Goal: Feedback & Contribution: Submit feedback/report problem

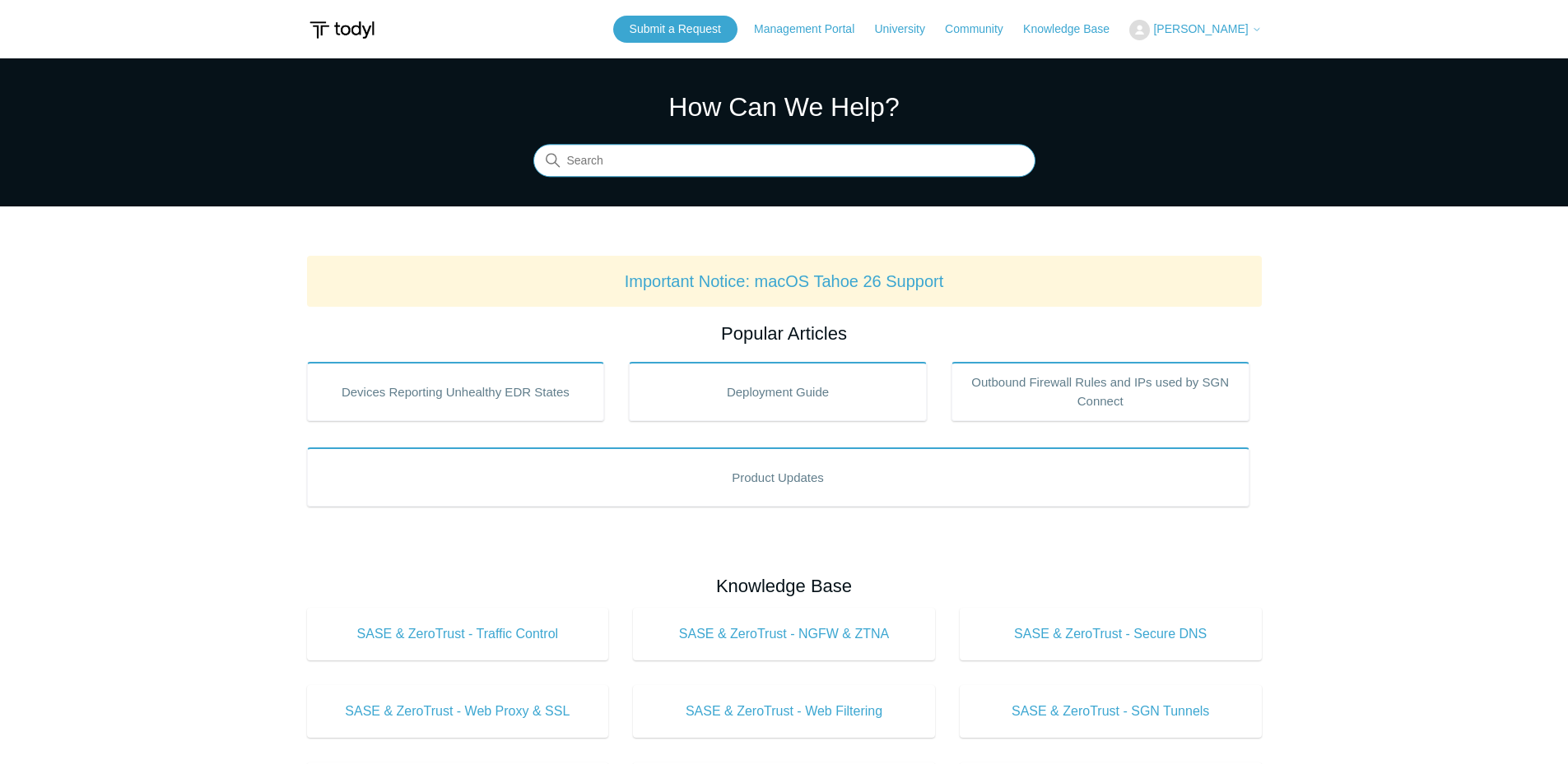
click at [656, 162] on input "Search" at bounding box center [784, 161] width 502 height 33
type input "9"
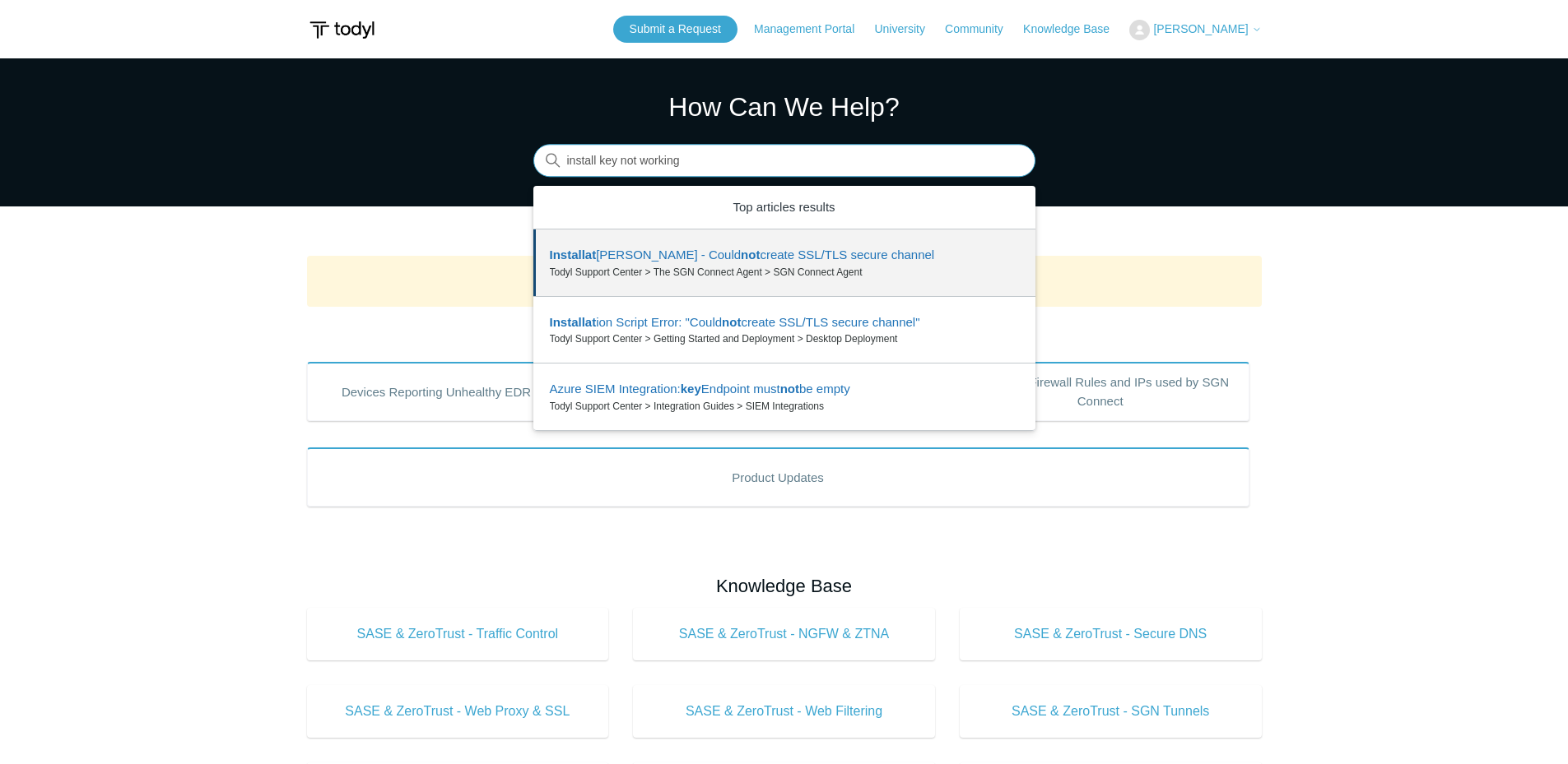
type input "install key not working"
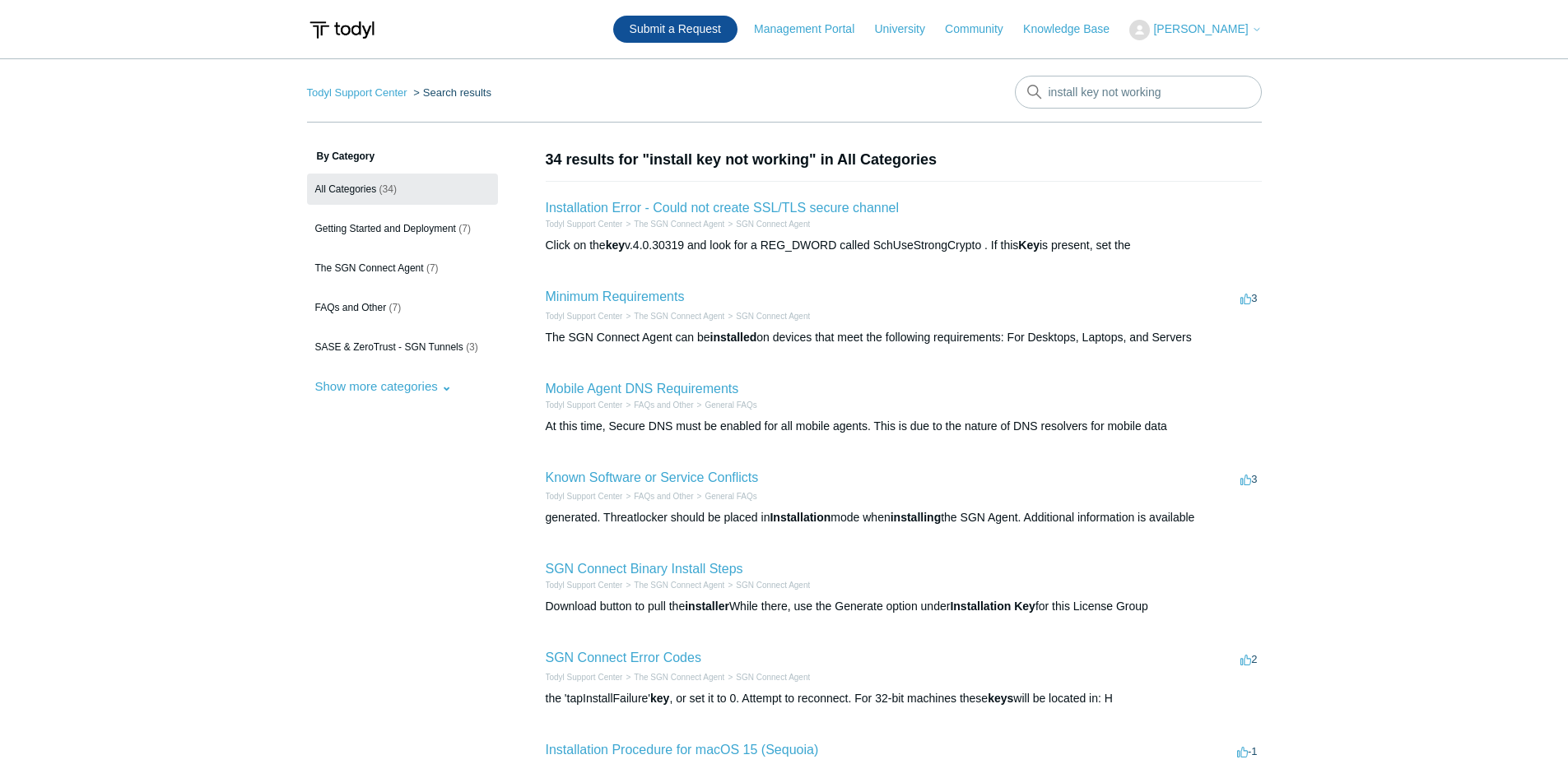
click at [718, 30] on link "Submit a Request" at bounding box center [675, 29] width 125 height 27
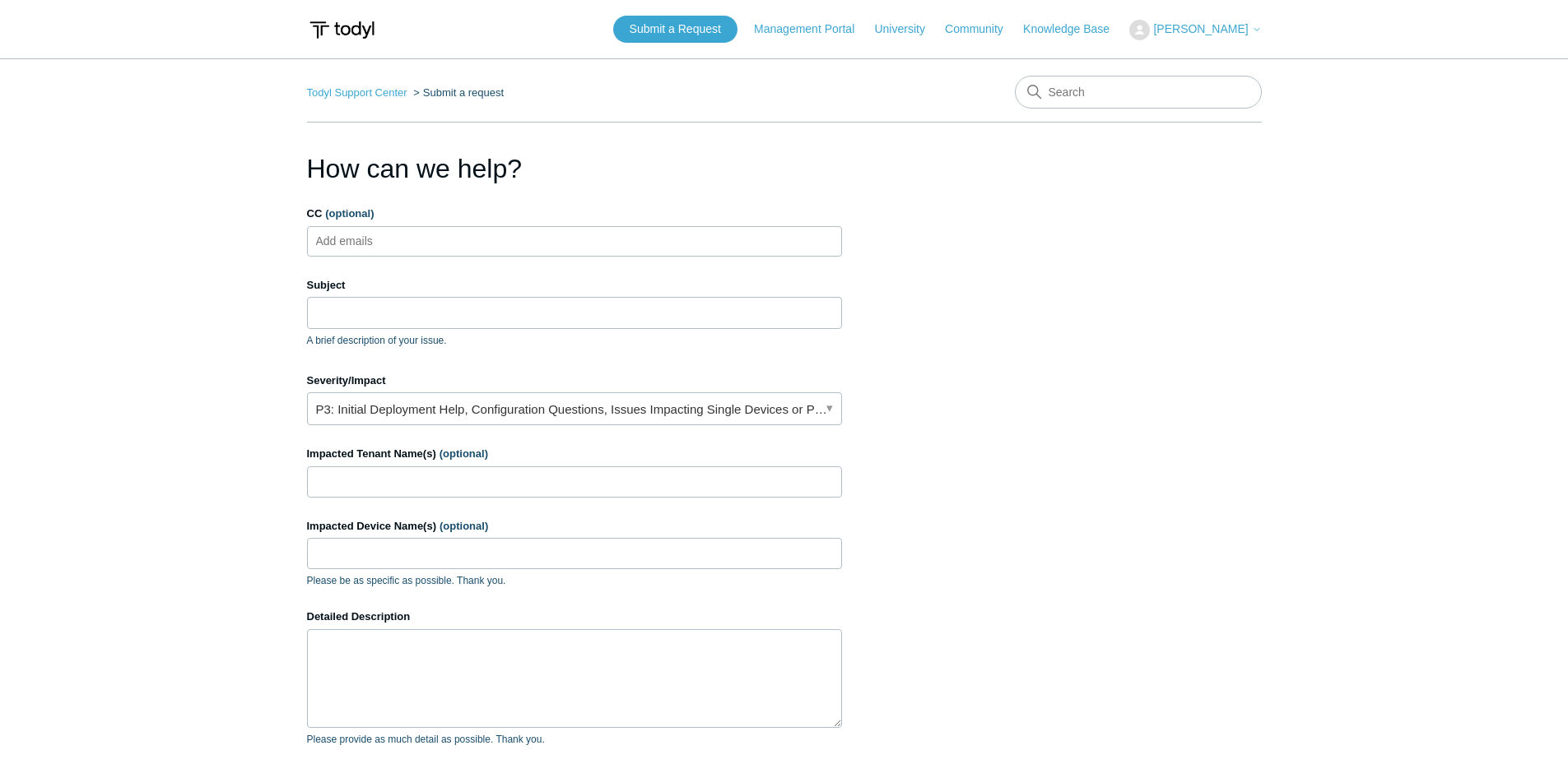
click at [512, 236] on ul "Add emails" at bounding box center [574, 241] width 535 height 30
drag, startPoint x: 511, startPoint y: 303, endPoint x: 514, endPoint y: 311, distance: 8.5
click at [511, 303] on input "Subject" at bounding box center [574, 313] width 535 height 31
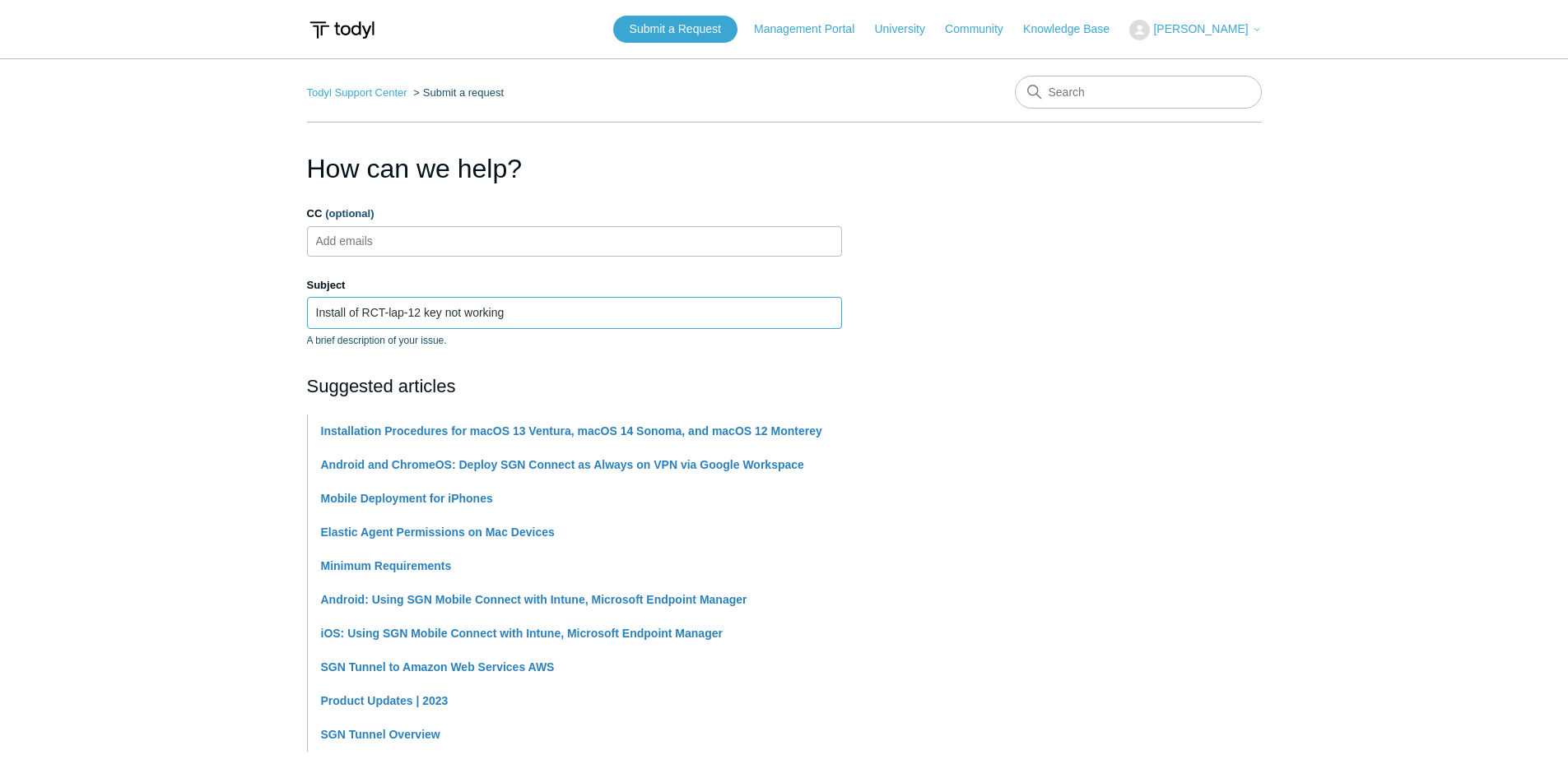
type input "Install of RCT-lap-12 key not working"
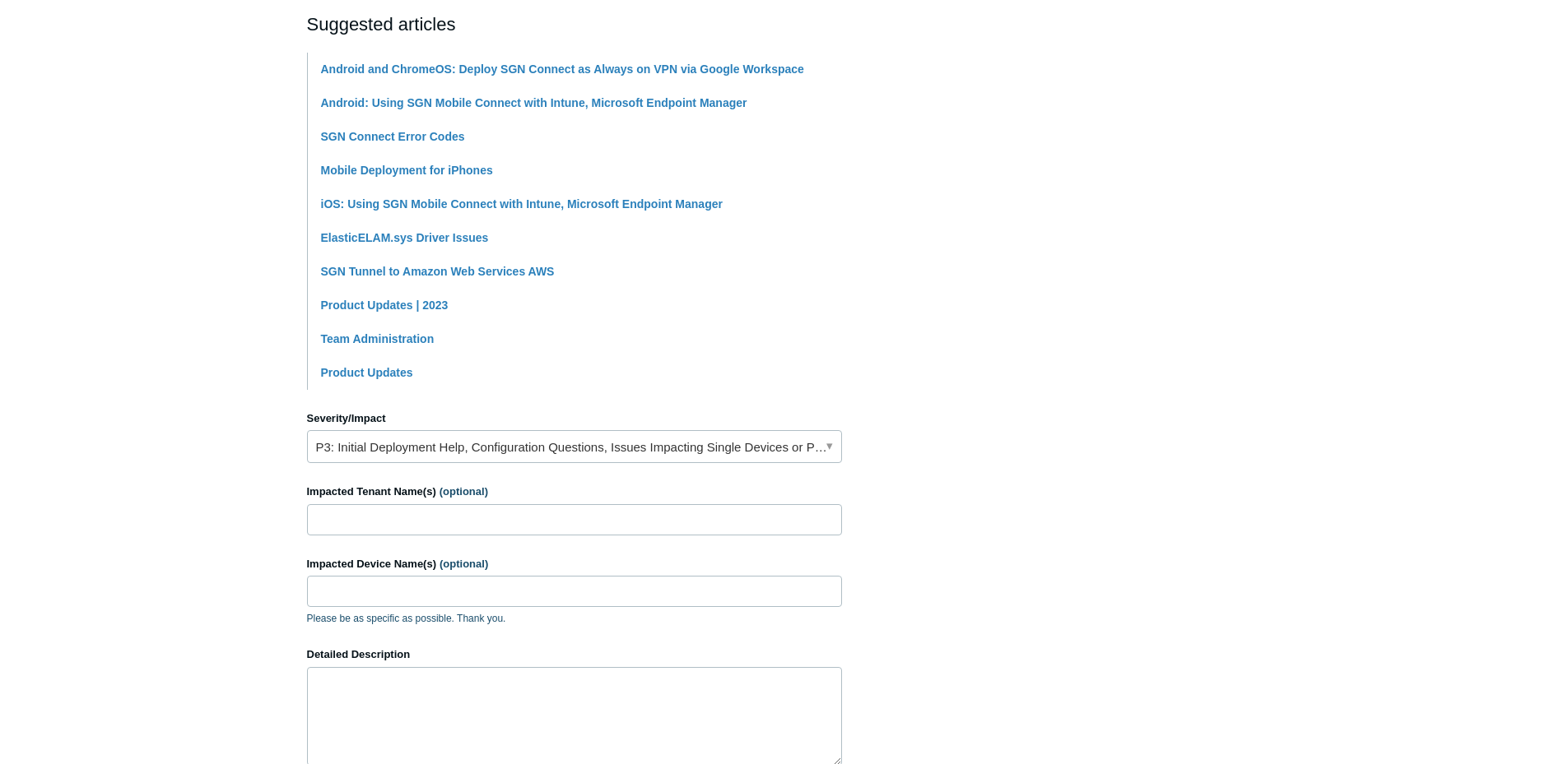
scroll to position [576, 0]
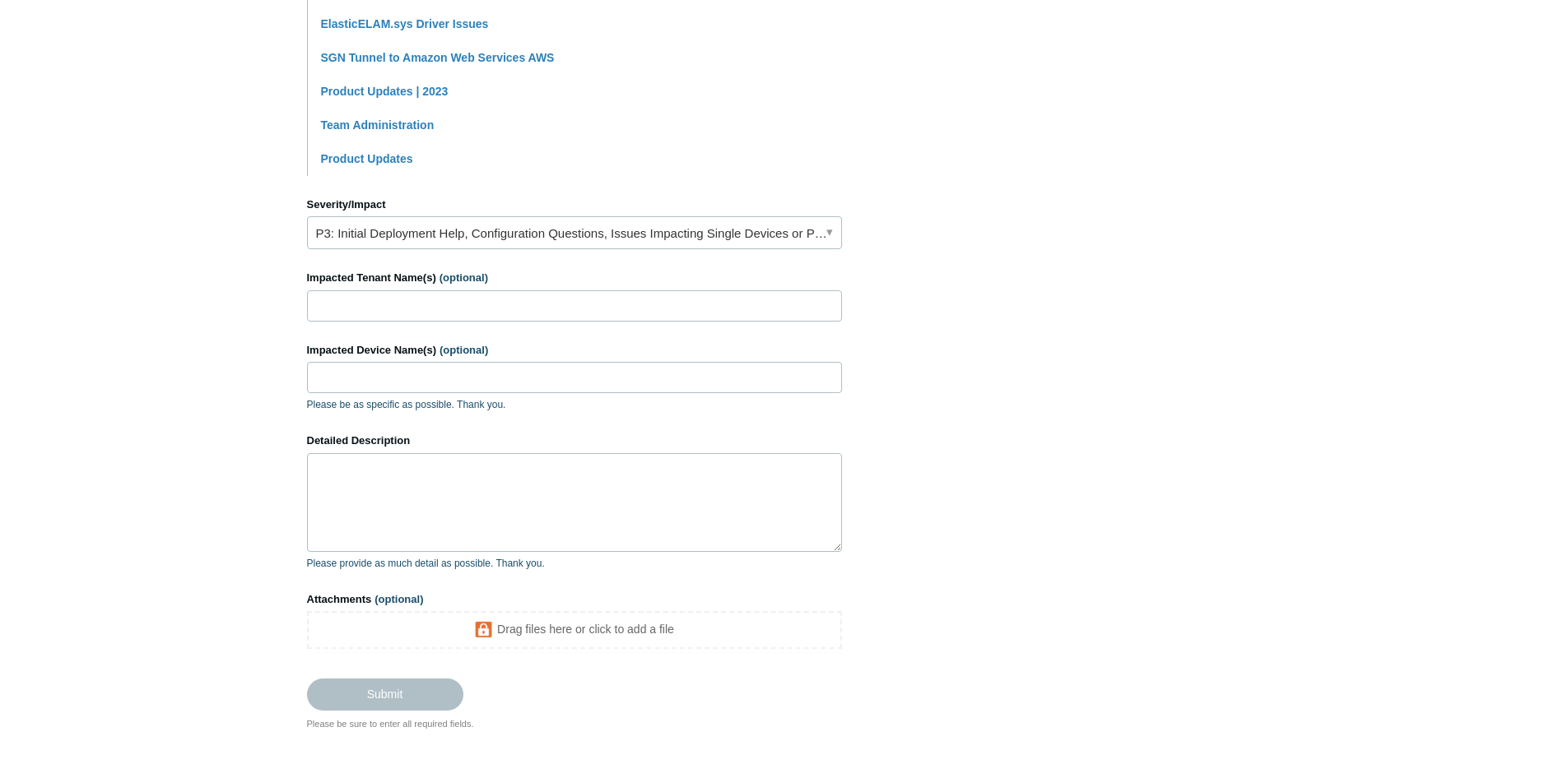
click at [847, 231] on section "How can we help? CC (optional) Add emails Subject Install of RCT-lap-12 key not…" at bounding box center [783, 151] width 954 height 1158
click at [824, 234] on link "P3: Initial Deployment Help, Configuration Questions, Issues Impacting Single D…" at bounding box center [574, 233] width 535 height 33
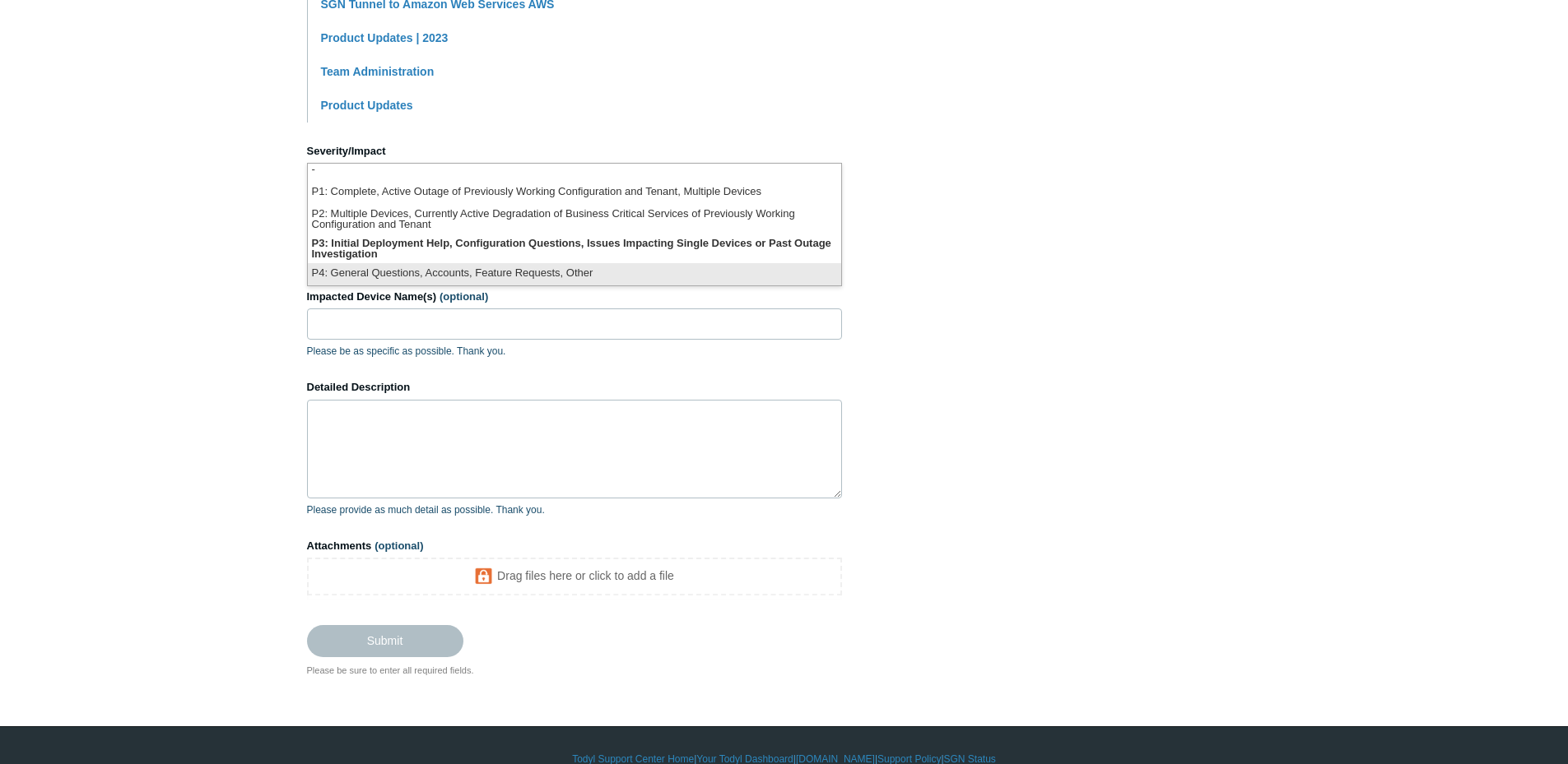
scroll to position [657, 0]
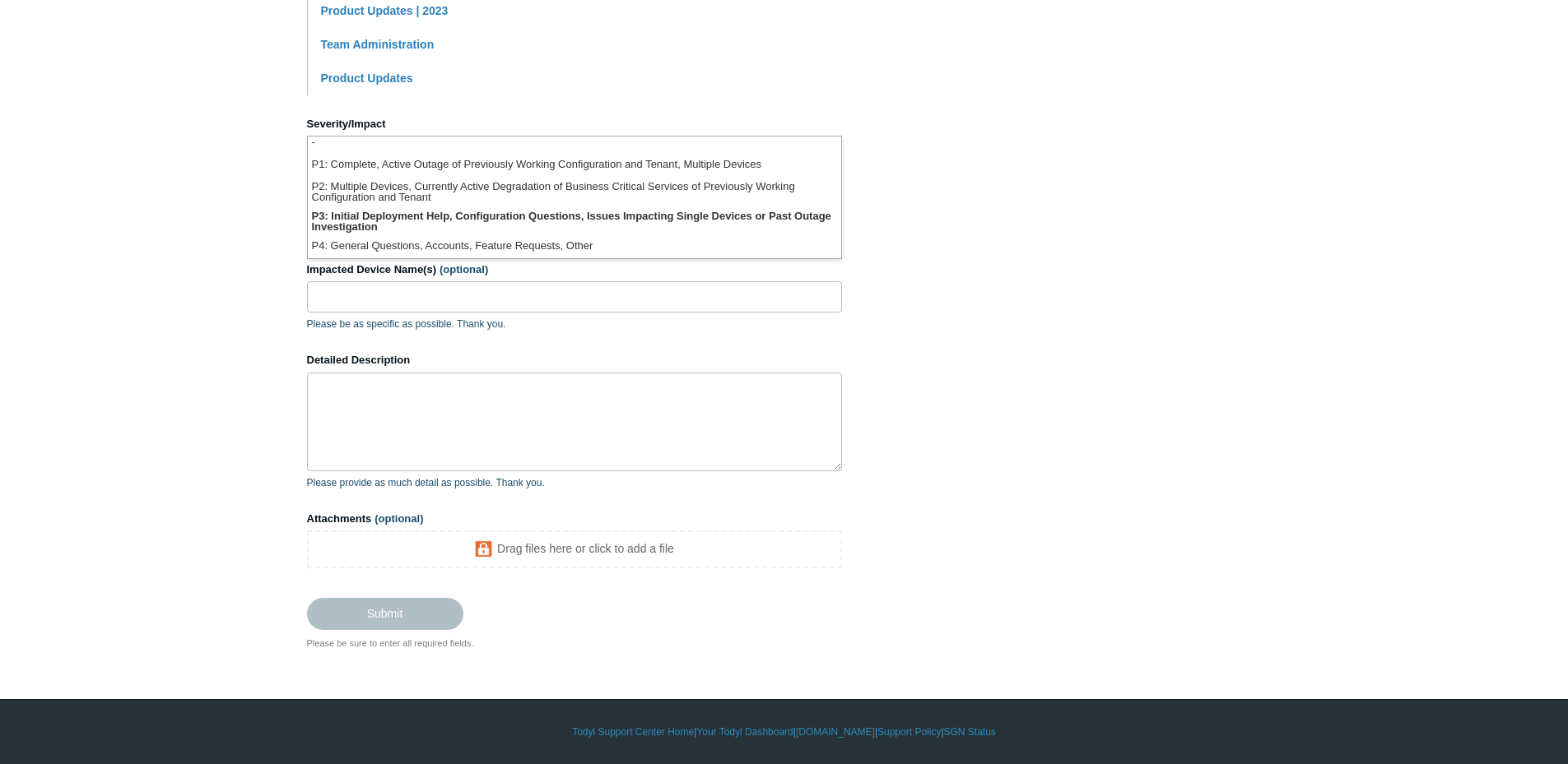
click at [1077, 226] on section "How can we help? CC (optional) Add emails Subject Install of RCT-lap-12 key not…" at bounding box center [783, 71] width 954 height 1158
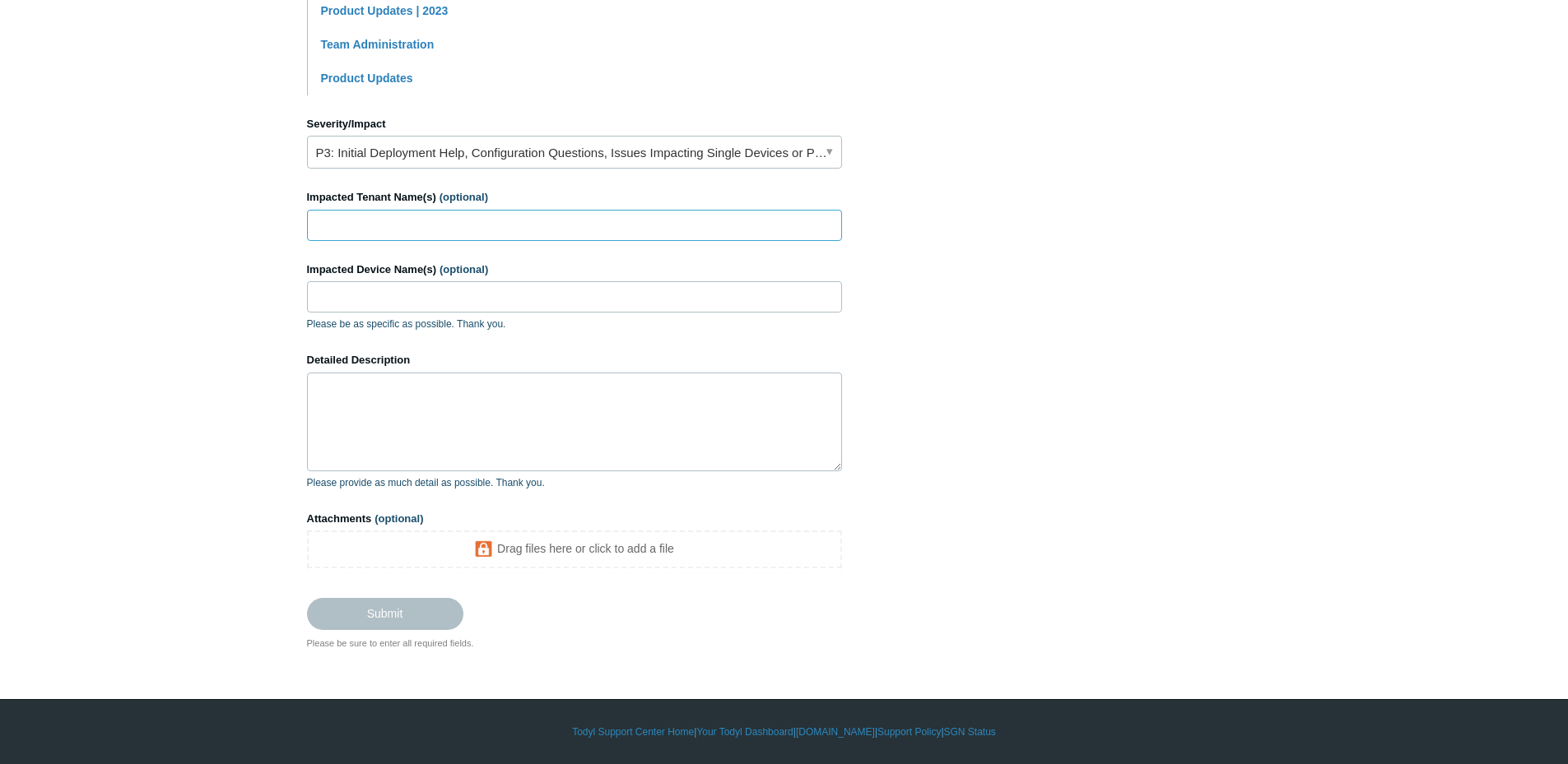
click at [486, 224] on input "Impacted Tenant Name(s) (optional)" at bounding box center [574, 226] width 535 height 31
type input "R"
click at [392, 288] on input "Impacted Device Name(s) (optional)" at bounding box center [574, 297] width 535 height 31
type input "RCT-LAP-12"
click at [447, 392] on textarea "Detailed Description" at bounding box center [574, 422] width 535 height 99
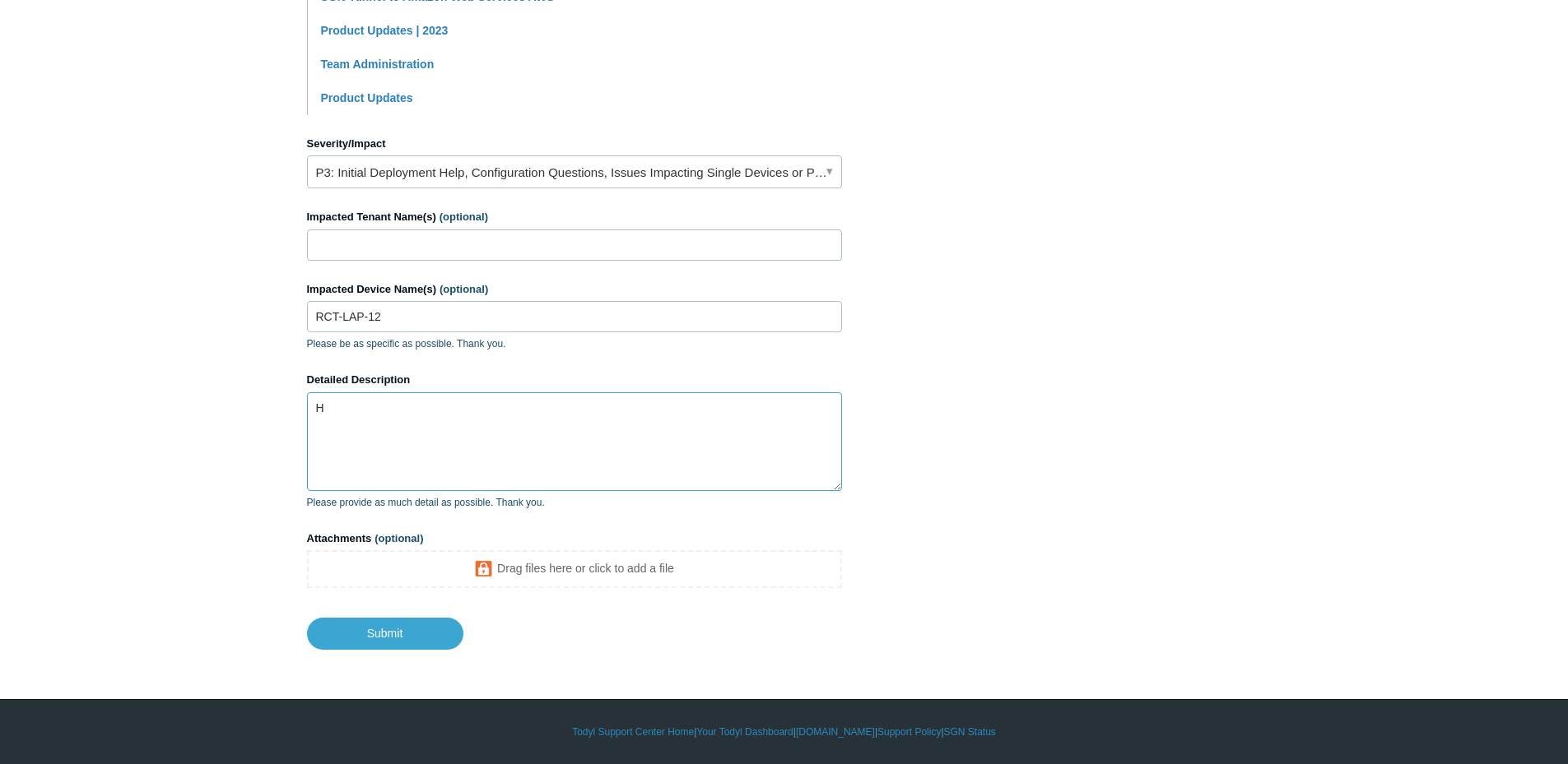
scroll to position [637, 0]
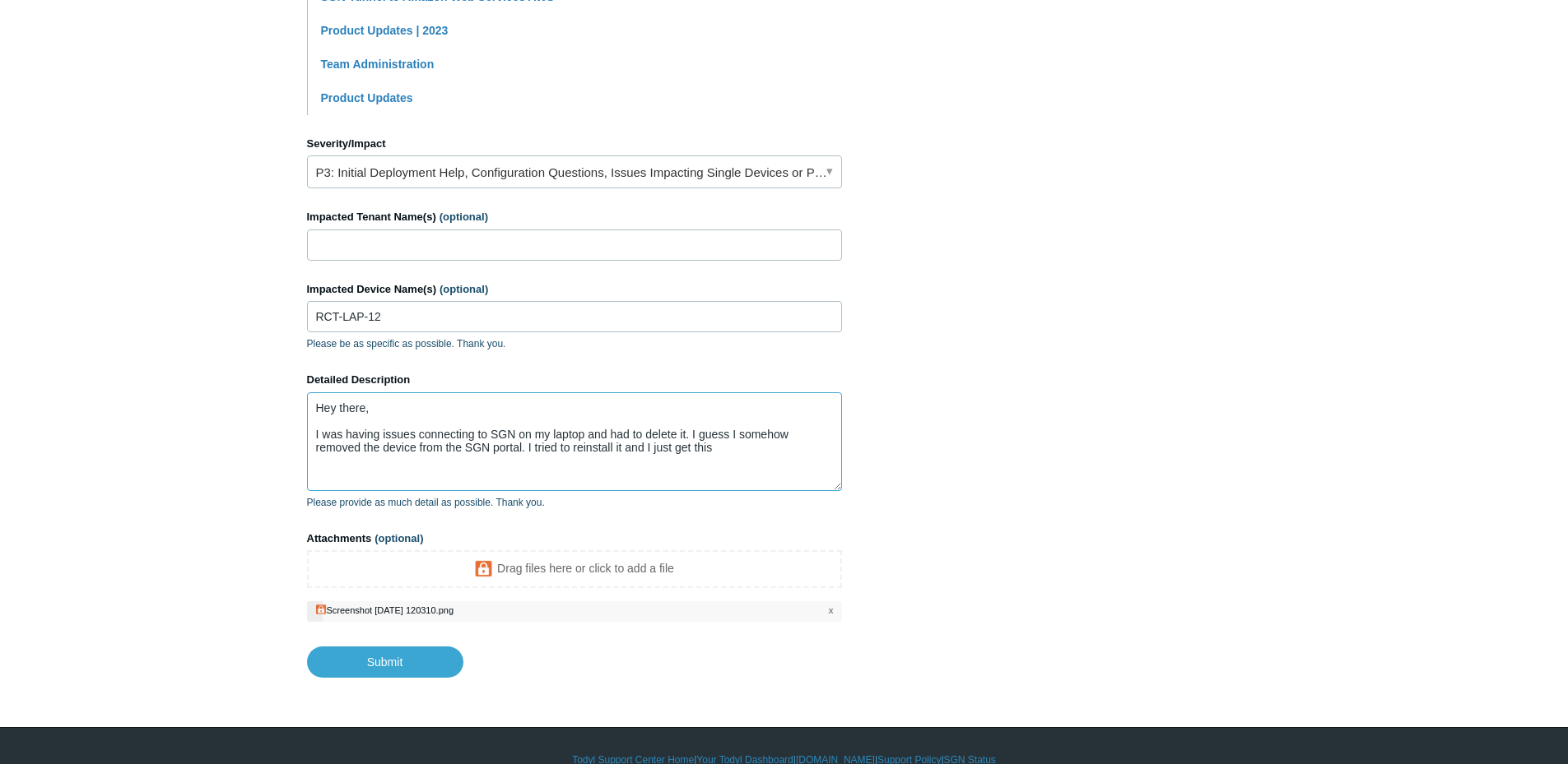
click at [755, 441] on textarea "Hey there, I was having issues connecting to SGN on my laptop and had to delete…" at bounding box center [574, 442] width 535 height 99
click at [739, 453] on textarea "Hey there, I was having issues connecting to SGN on my laptop and had to delete…" at bounding box center [574, 442] width 535 height 99
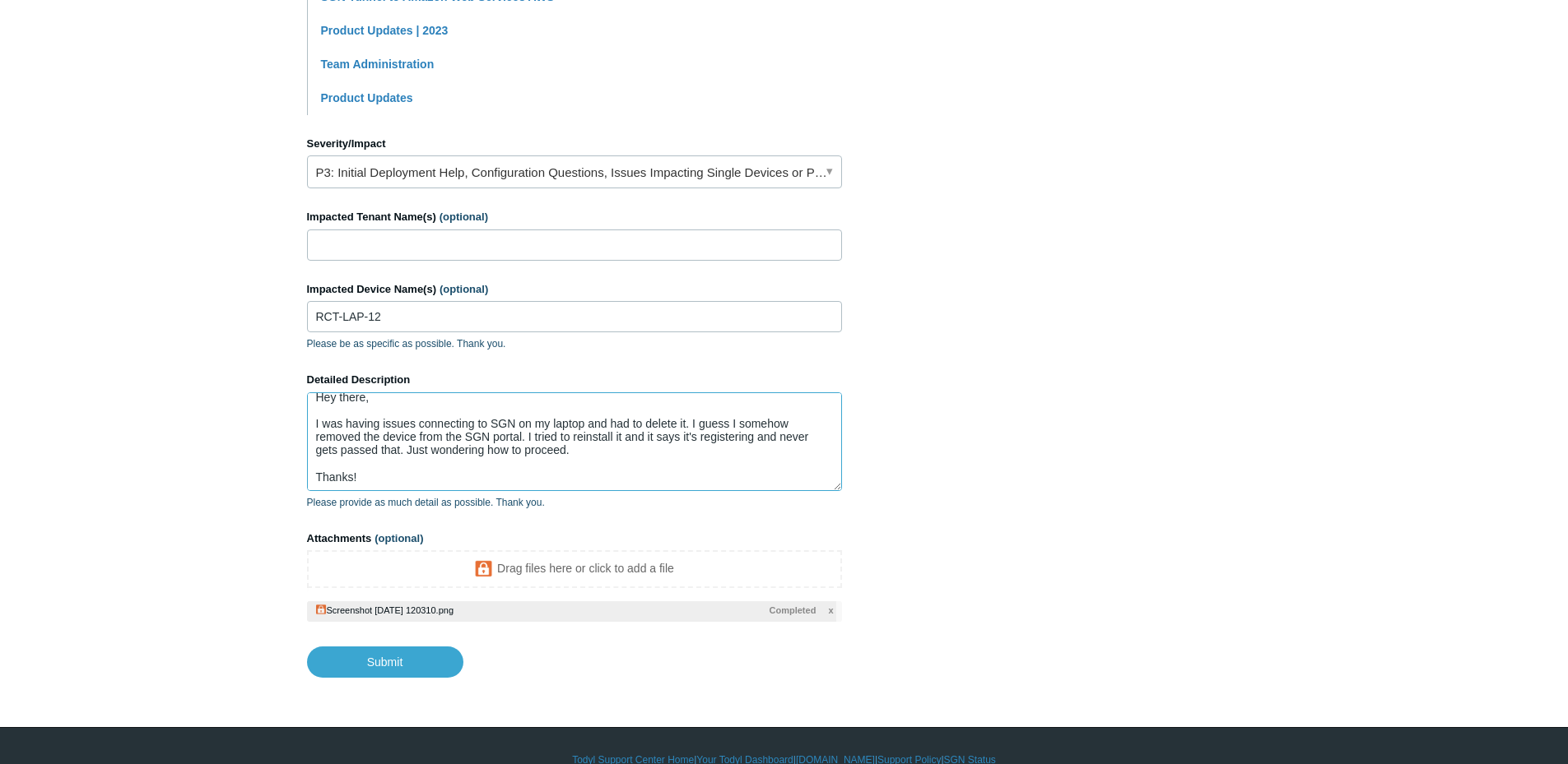
scroll to position [13, 0]
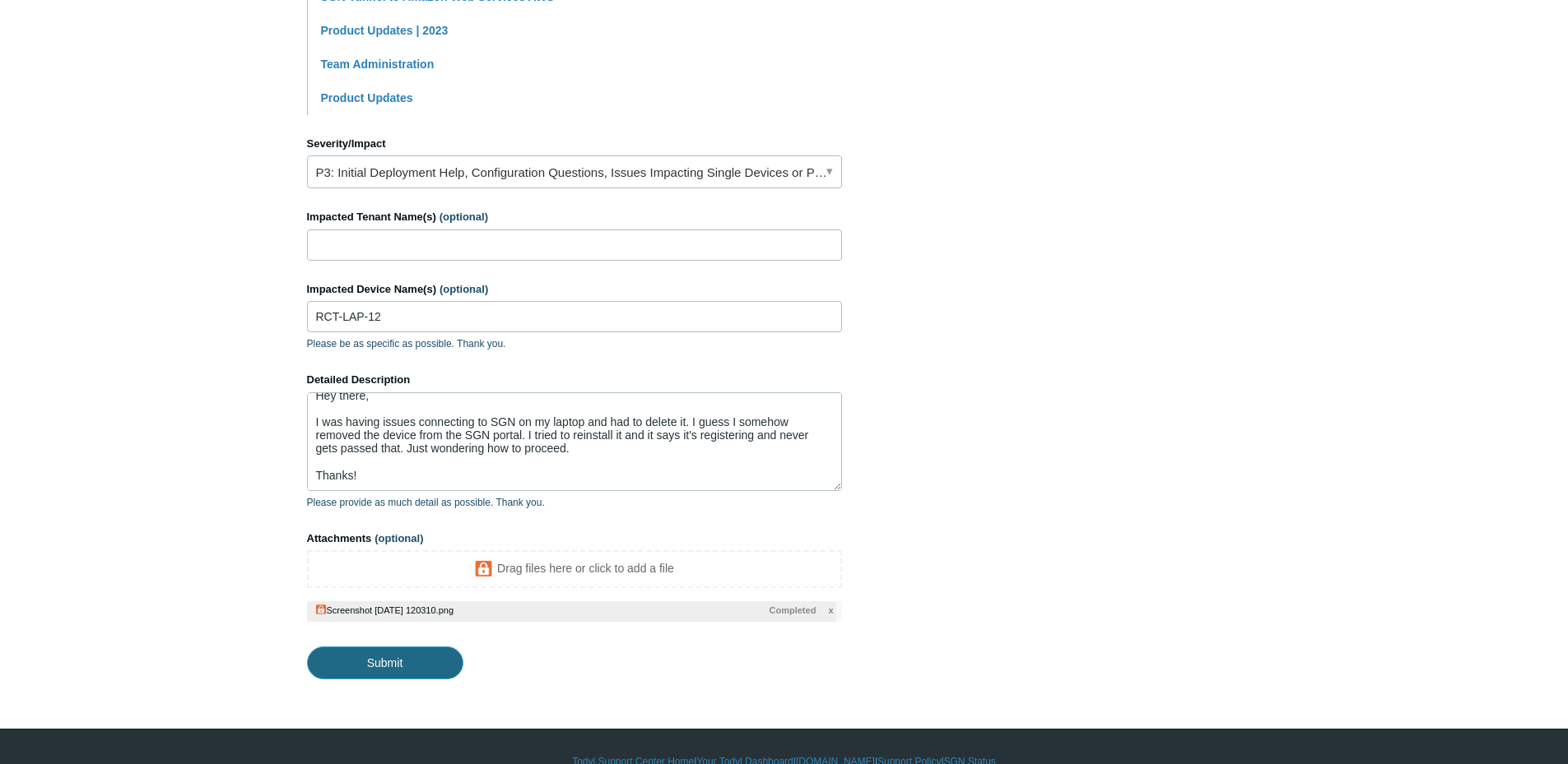
click at [383, 671] on input "Submit" at bounding box center [385, 663] width 156 height 33
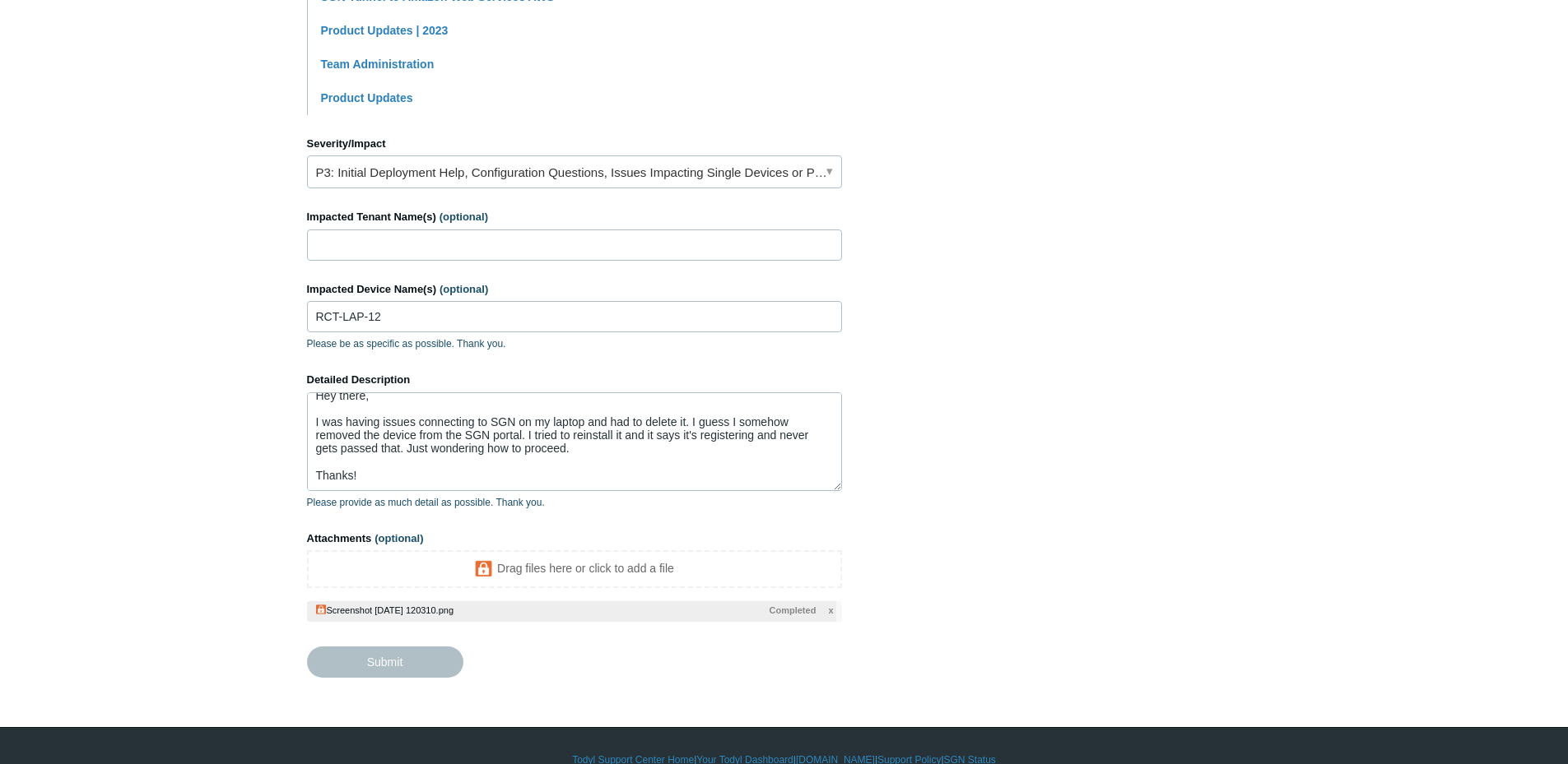
type textarea "Hey there, I was having issues connecting to SGN on my laptop and had to delete…"
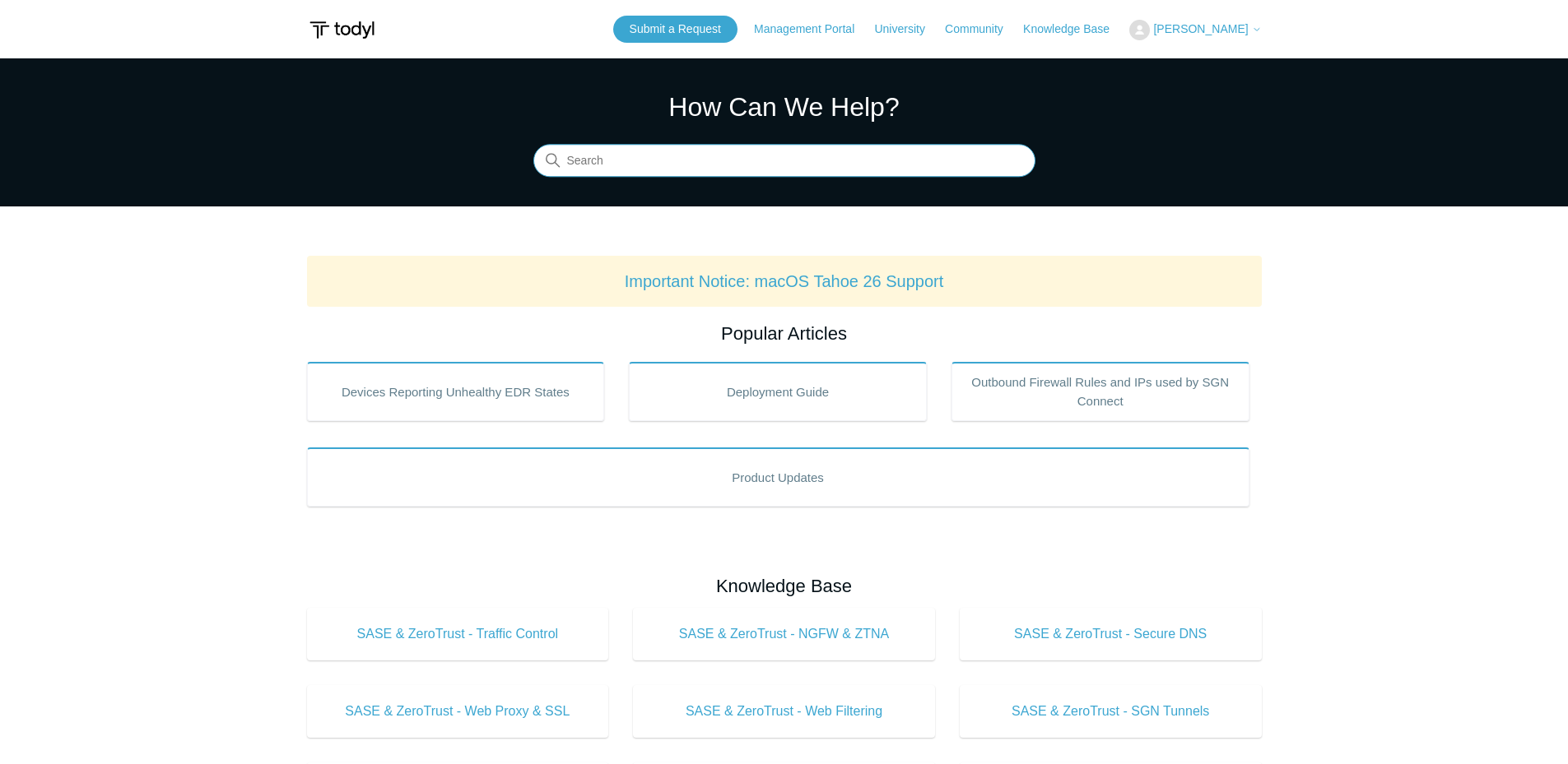
click at [993, 154] on input "Search" at bounding box center [784, 161] width 502 height 33
type input "unlock sgn ser"
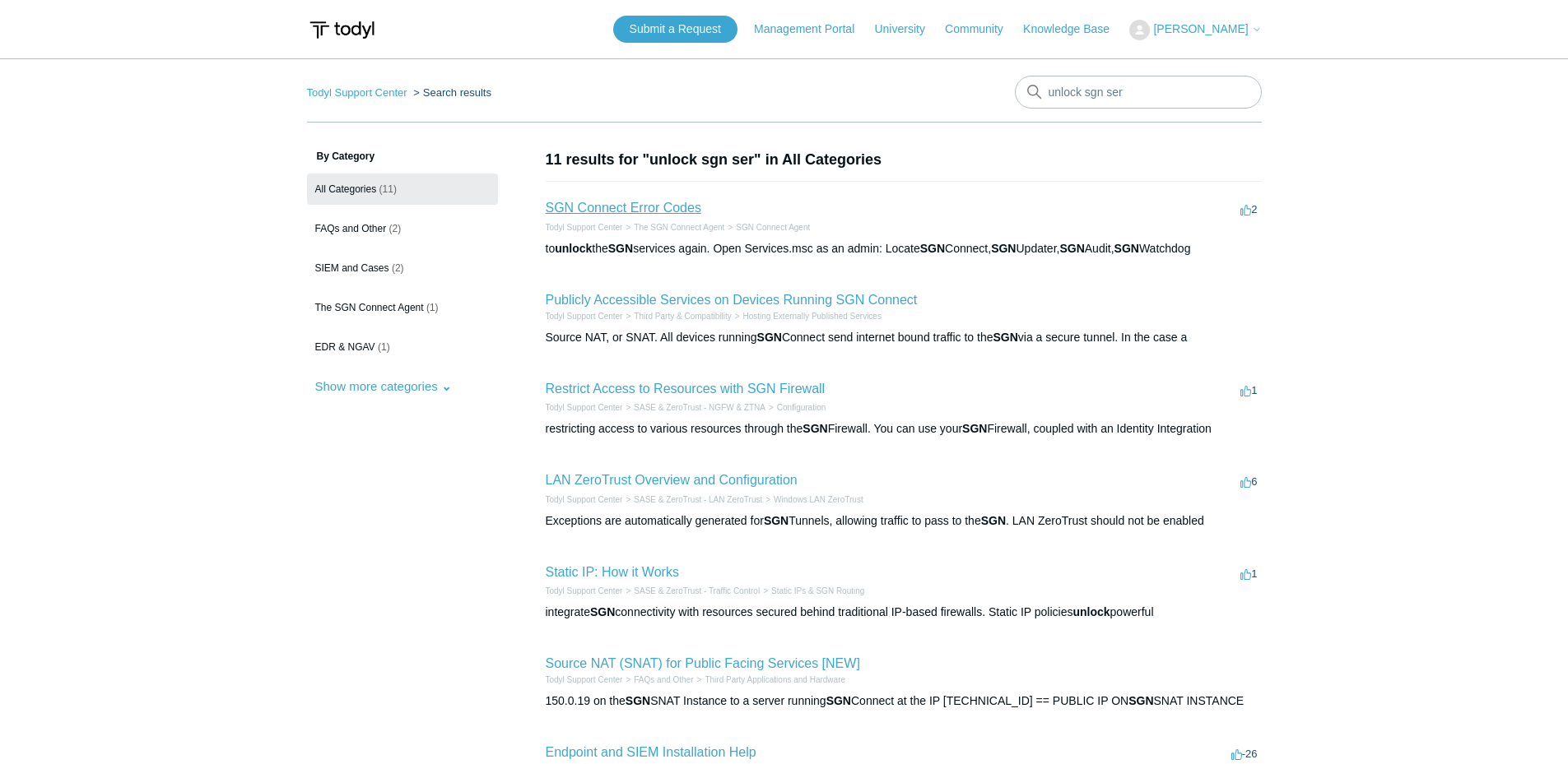
click at [678, 206] on link "SGN Connect Error Codes" at bounding box center [623, 207] width 156 height 14
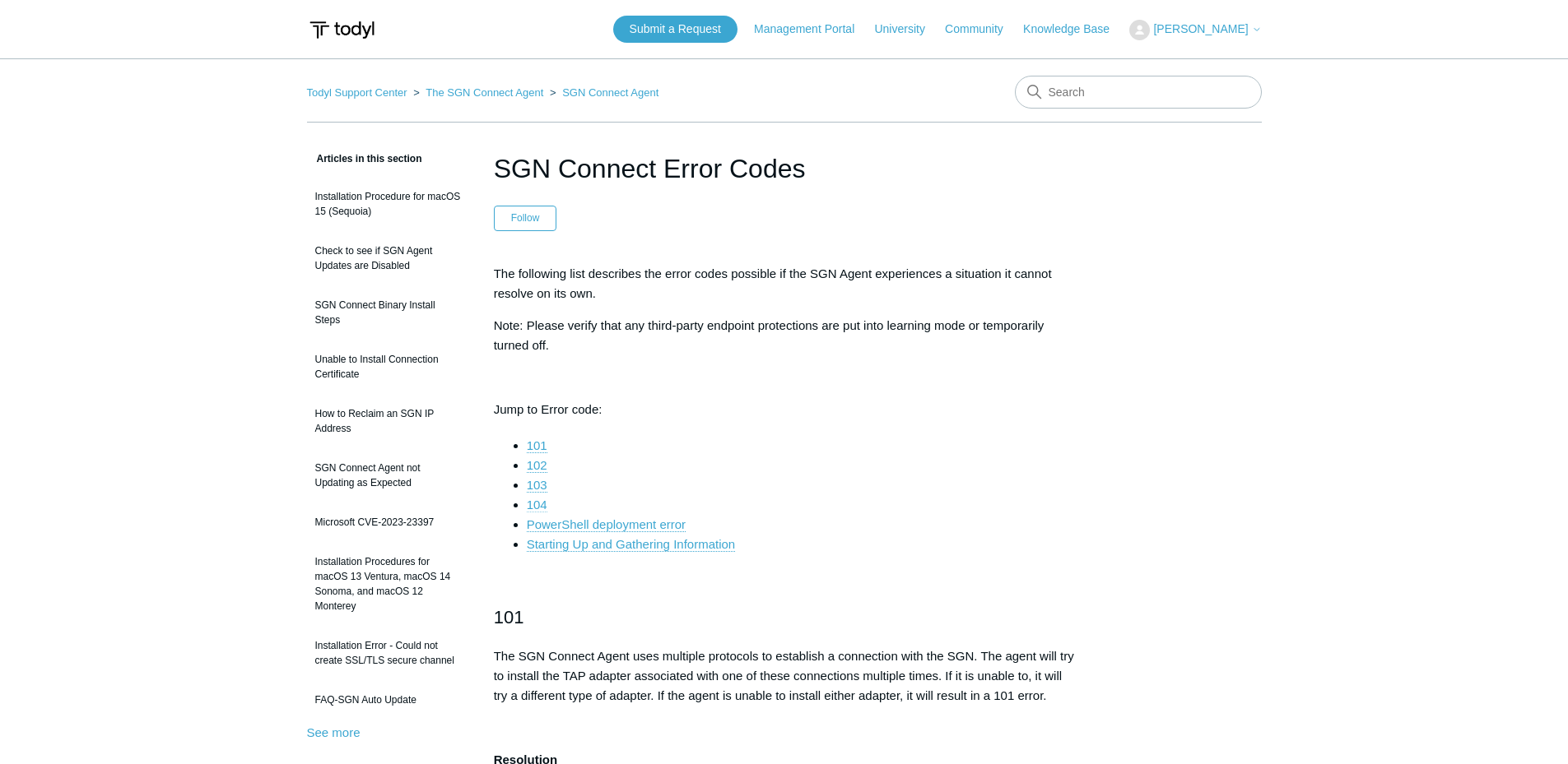
click at [534, 501] on link "104" at bounding box center [537, 505] width 21 height 15
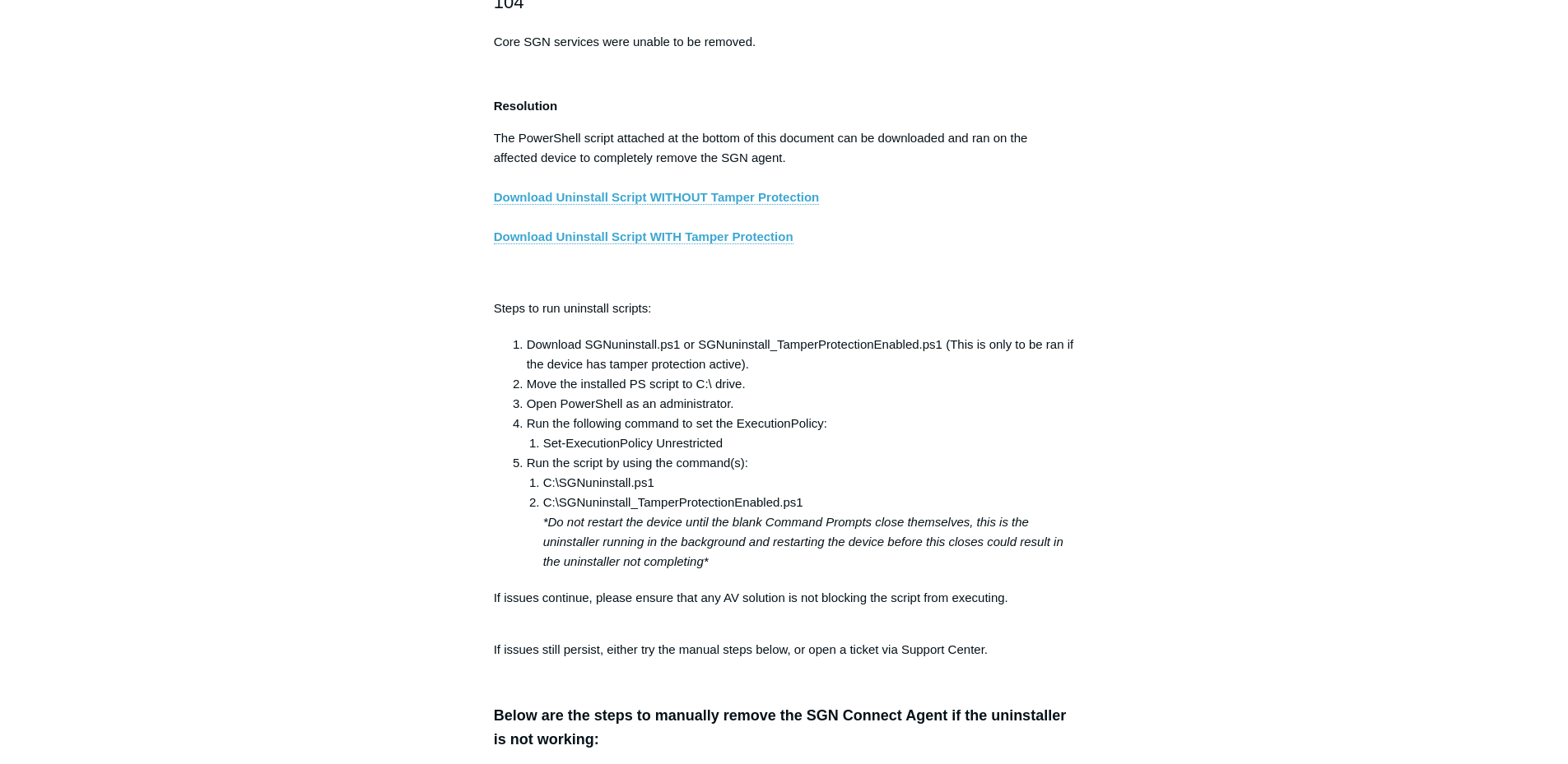
click at [690, 259] on p "The PowerShell script attached at the bottom of this document can be downloaded…" at bounding box center [784, 207] width 581 height 158
click at [677, 245] on link "Download Uninstall Script WITH Tamper Protection" at bounding box center [643, 236] width 299 height 15
